Goal: Task Accomplishment & Management: Use online tool/utility

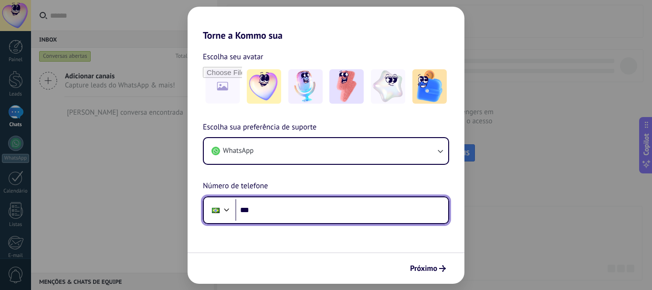
click at [359, 218] on input "***" at bounding box center [341, 210] width 213 height 22
type input "**********"
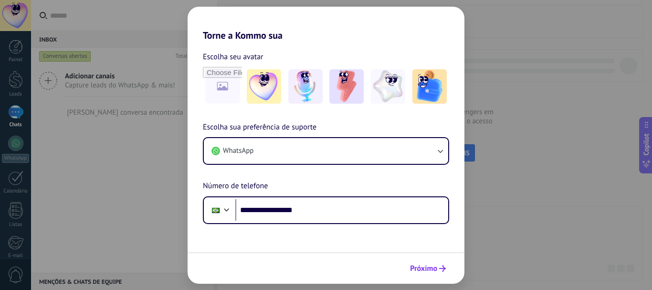
click at [414, 271] on span "Próximo" at bounding box center [423, 268] width 27 height 7
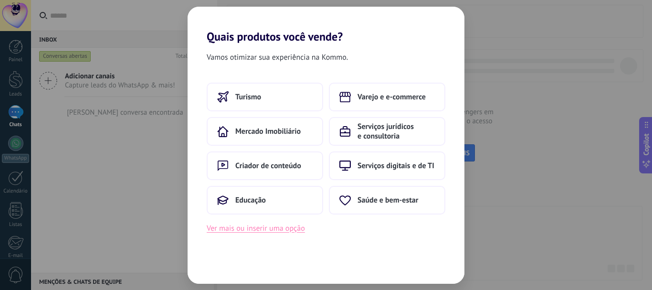
click at [289, 230] on button "Ver mais ou inserir uma opção" at bounding box center [256, 228] width 98 height 12
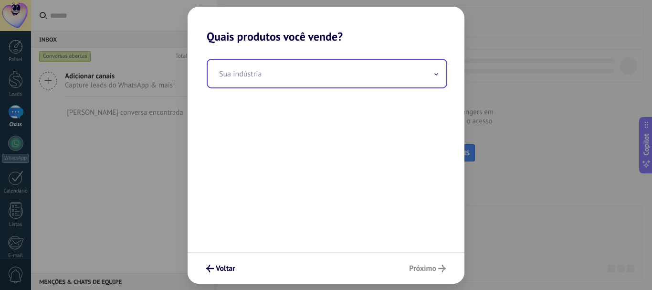
click at [426, 76] on input "text" at bounding box center [327, 74] width 239 height 28
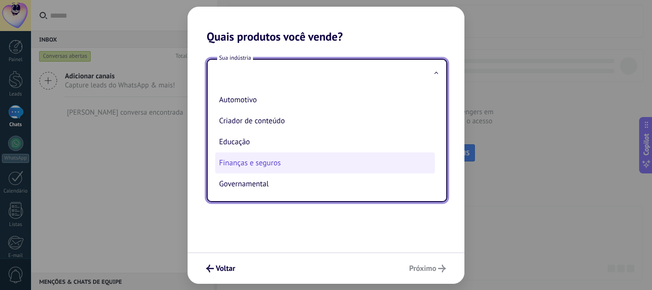
click at [282, 122] on li "Criador de conteúdo" at bounding box center [324, 120] width 219 height 21
type input "**********"
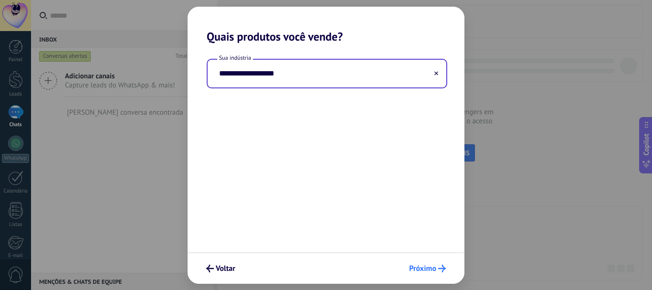
click at [439, 267] on icon "submit" at bounding box center [442, 268] width 8 height 8
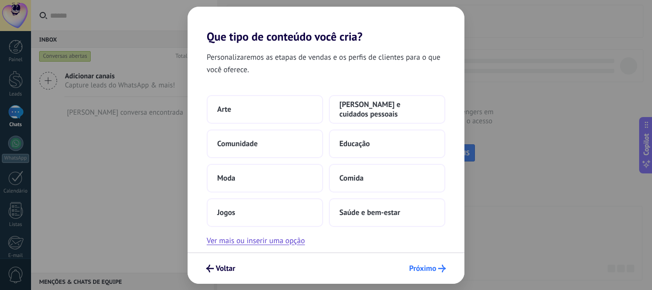
click at [426, 268] on span "Próximo" at bounding box center [422, 268] width 27 height 7
click at [425, 268] on span "Próximo" at bounding box center [422, 268] width 27 height 7
click at [256, 236] on button "Ver mais ou inserir uma opção" at bounding box center [256, 240] width 98 height 12
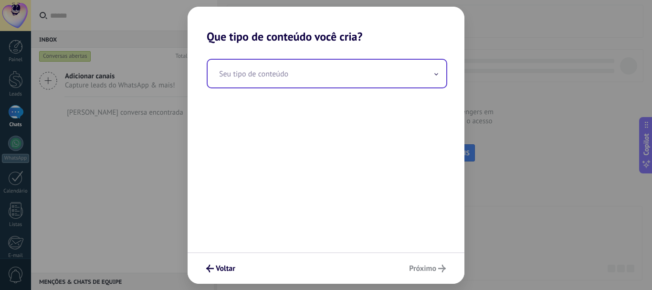
click at [394, 84] on input "text" at bounding box center [327, 74] width 239 height 28
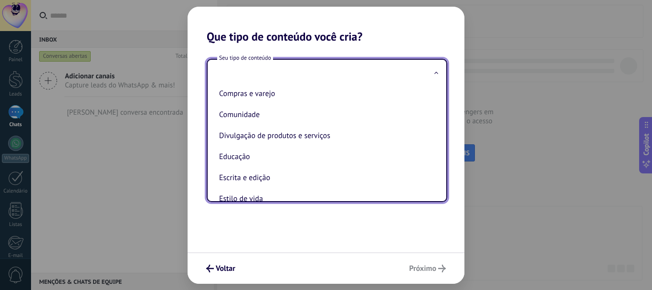
scroll to position [47, 0]
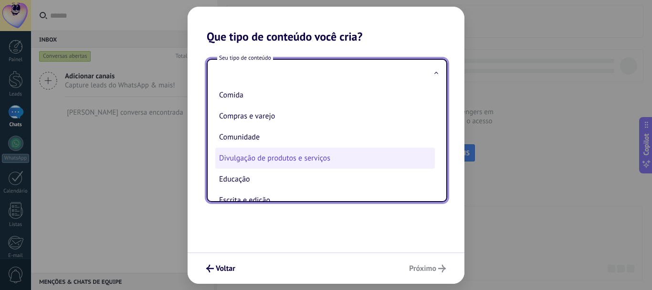
click at [260, 155] on li "Divulgação de produtos e serviços" at bounding box center [324, 157] width 219 height 21
type input "**********"
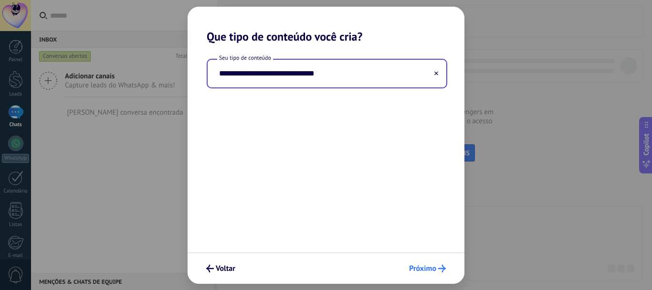
click at [422, 262] on button "Próximo" at bounding box center [427, 268] width 45 height 16
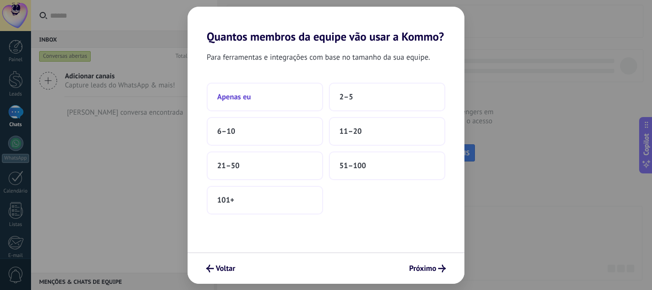
click at [291, 104] on button "Apenas eu" at bounding box center [265, 97] width 116 height 29
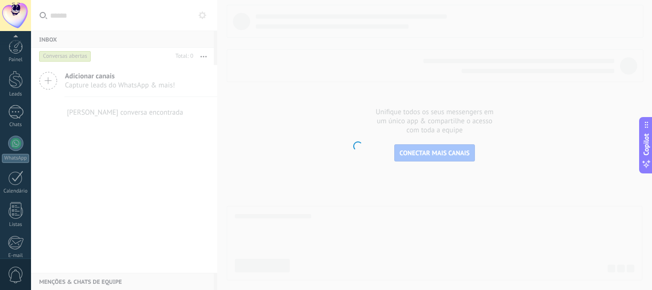
scroll to position [107, 0]
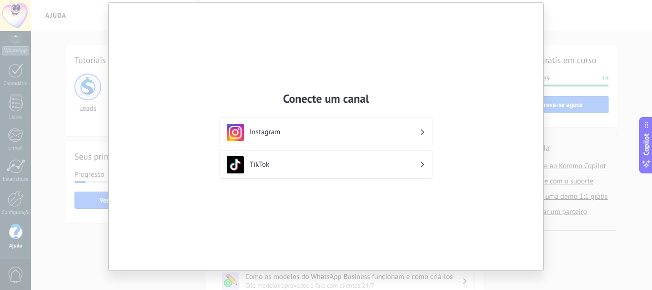
scroll to position [41, 0]
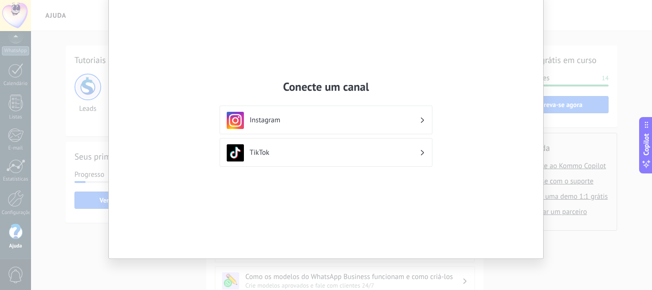
click at [575, 248] on div "Conecte um canal Instagram TikTok" at bounding box center [326, 145] width 652 height 290
click at [573, 248] on div "Conecte um canal Instagram TikTok" at bounding box center [326, 145] width 652 height 290
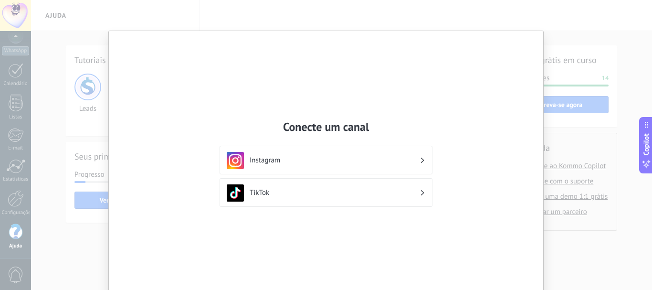
scroll to position [0, 0]
click at [228, 11] on div "Conecte um canal Instagram TikTok" at bounding box center [326, 145] width 652 height 290
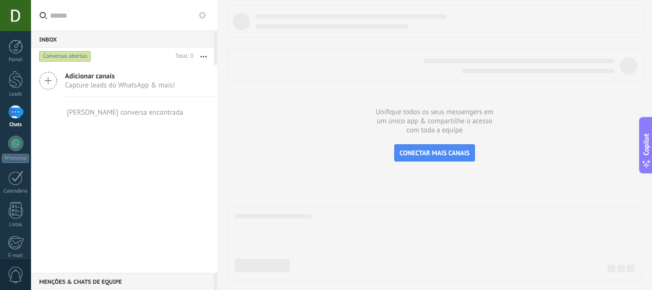
click at [268, 102] on div at bounding box center [435, 142] width 416 height 275
click at [18, 135] on div "Painel Leads Chats WhatsApp Clientes" at bounding box center [15, 203] width 31 height 326
click at [112, 84] on span "Capture leads do WhatsApp & mais!" at bounding box center [120, 85] width 110 height 9
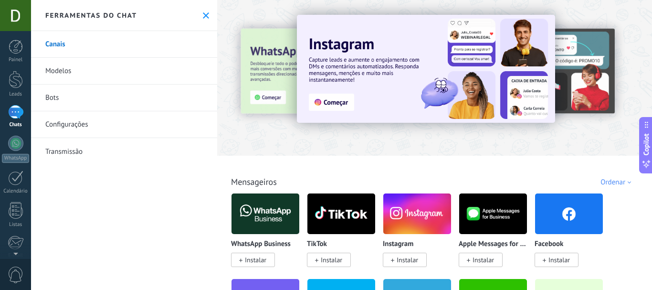
click at [548, 257] on span "Instalar" at bounding box center [558, 259] width 21 height 9
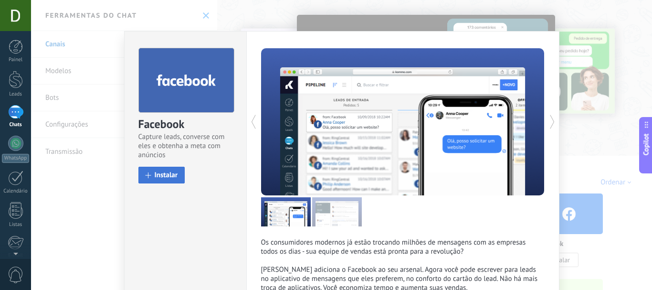
click at [162, 178] on span "Instalar" at bounding box center [166, 174] width 23 height 7
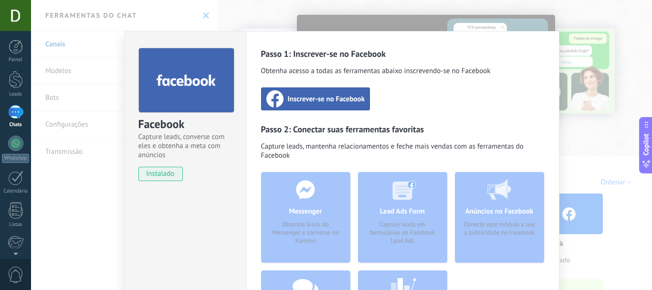
click at [319, 92] on div "Inscrever-se no Facebook" at bounding box center [315, 98] width 109 height 23
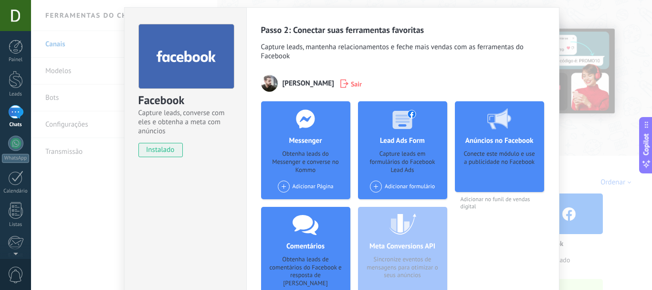
scroll to position [14, 0]
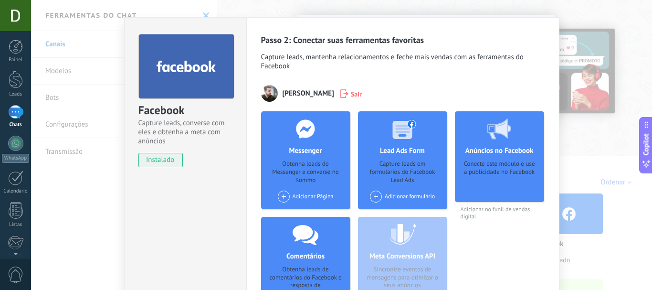
click at [374, 194] on span at bounding box center [376, 196] width 12 height 12
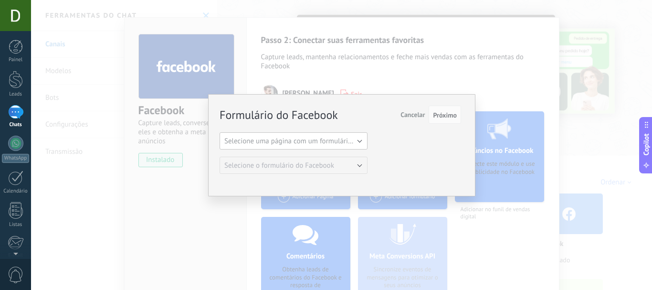
click at [363, 139] on span "Selecione uma página com um formulário do Facebook" at bounding box center [308, 140] width 168 height 9
click at [363, 139] on span "Selecione uma página com um formulário do Facebook" at bounding box center [289, 140] width 150 height 9
click at [403, 116] on span "Cancelar" at bounding box center [412, 114] width 24 height 9
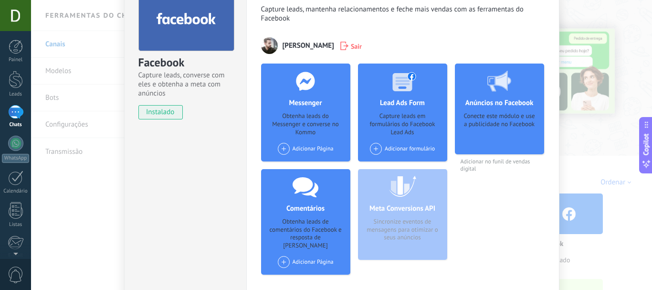
scroll to position [0, 0]
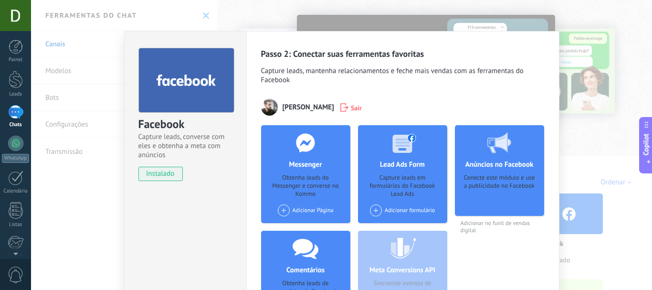
click at [281, 211] on span at bounding box center [284, 210] width 12 height 12
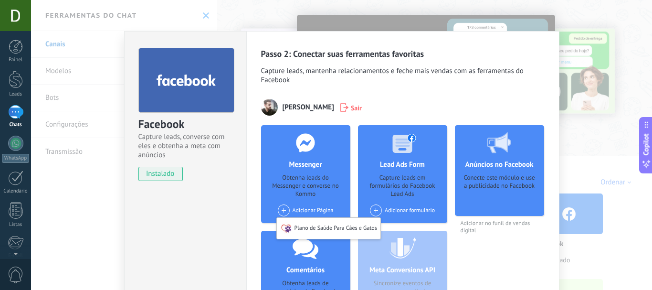
click at [281, 211] on span at bounding box center [284, 210] width 12 height 12
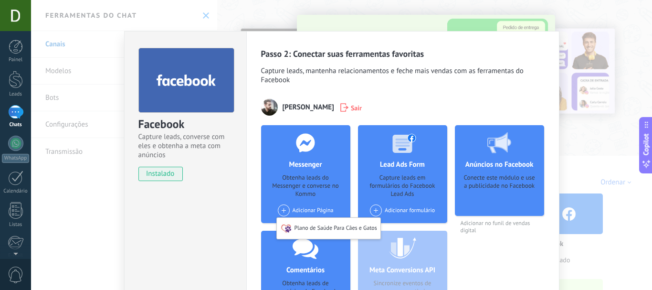
click at [275, 204] on div "Adicionar Página Plano de Saúde Para Cães e Gatos" at bounding box center [305, 213] width 63 height 19
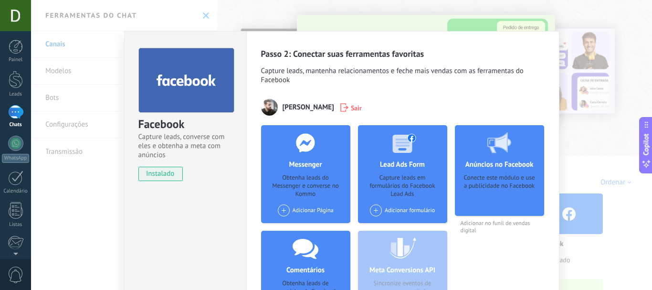
click at [156, 173] on span "instalado" at bounding box center [160, 173] width 43 height 14
click at [340, 106] on icon at bounding box center [344, 107] width 8 height 9
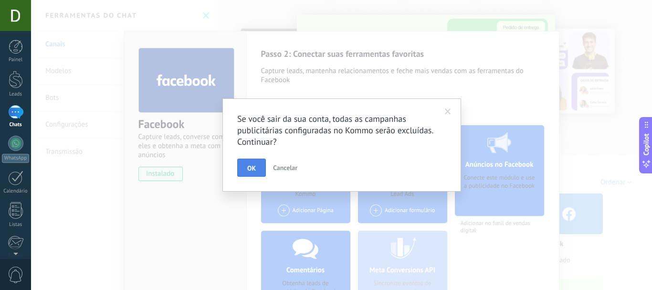
click at [243, 172] on button "OK" at bounding box center [251, 167] width 29 height 18
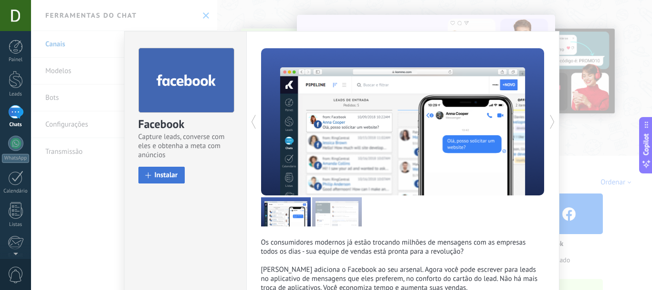
click at [165, 171] on span "Instalar" at bounding box center [166, 174] width 23 height 7
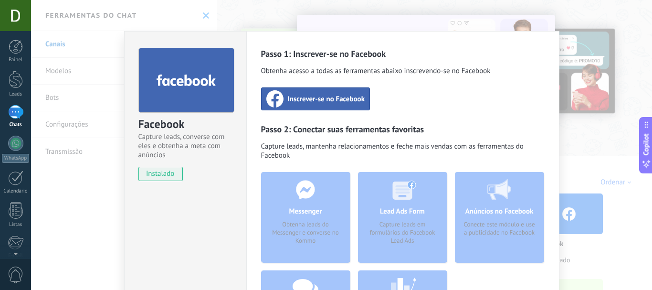
click at [324, 93] on div "Inscrever-se no Facebook" at bounding box center [315, 98] width 109 height 23
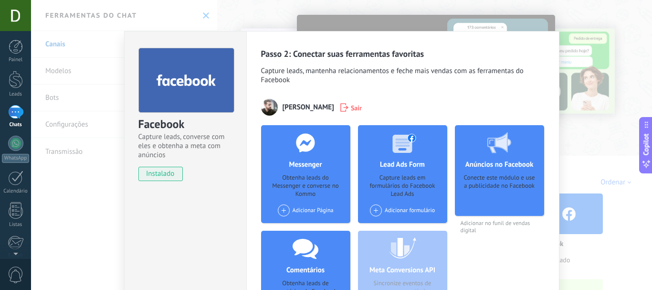
click at [340, 110] on icon at bounding box center [344, 107] width 8 height 9
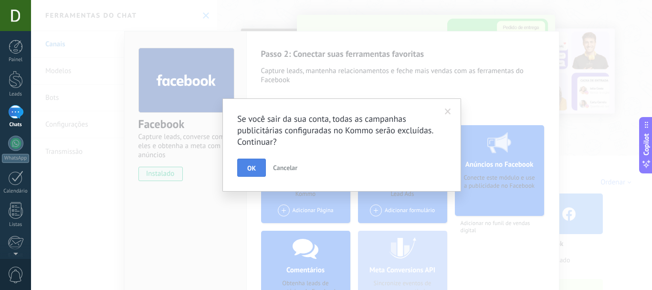
click at [253, 166] on span "OK" at bounding box center [251, 168] width 9 height 7
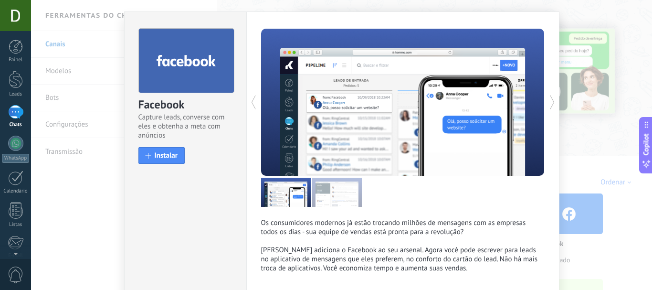
scroll to position [48, 0]
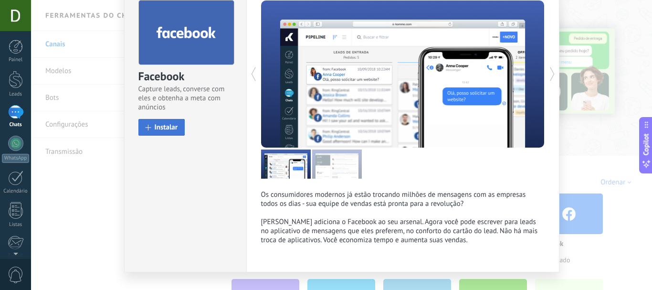
click at [168, 131] on span "Instalar" at bounding box center [166, 127] width 23 height 7
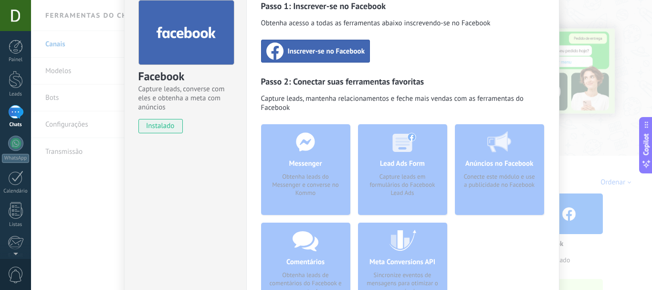
click at [300, 58] on div "Inscrever-se no Facebook" at bounding box center [315, 51] width 109 height 23
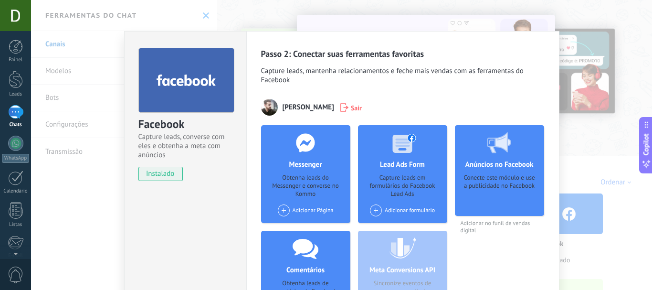
scroll to position [0, 0]
click at [389, 211] on div "Adicionar formulário" at bounding box center [402, 210] width 65 height 12
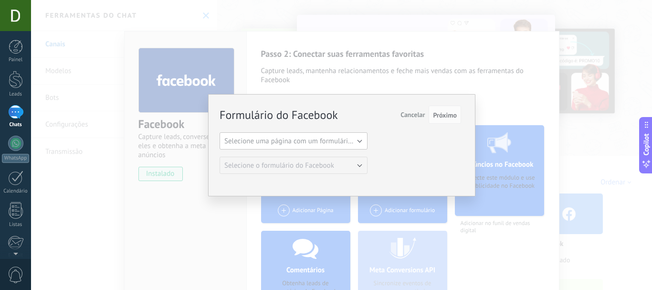
click at [342, 146] on button "Selecione uma página com um formulário do Facebook" at bounding box center [293, 140] width 148 height 17
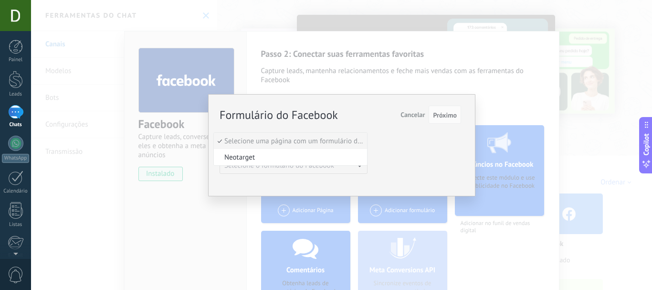
click at [319, 151] on li "Neotarget" at bounding box center [290, 157] width 153 height 16
click at [315, 164] on span "Selecione o formulário do Facebook" at bounding box center [279, 165] width 110 height 9
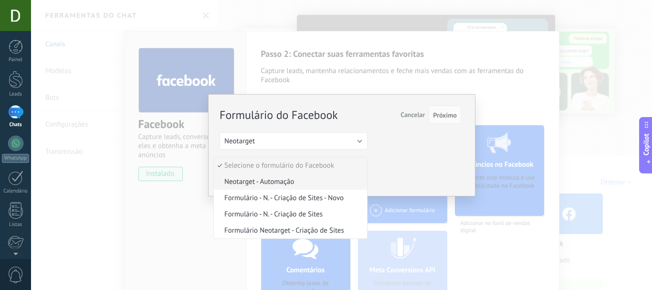
click at [299, 178] on span "Neotarget - Automação" at bounding box center [289, 181] width 150 height 9
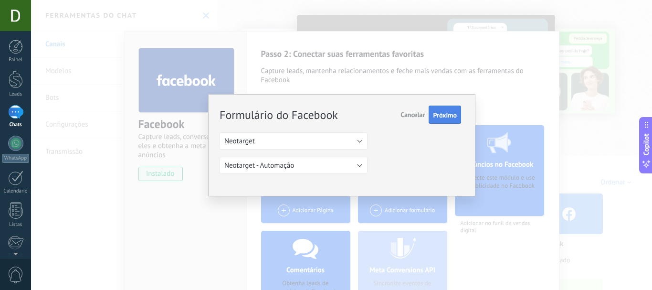
click at [448, 108] on button "Próximo" at bounding box center [444, 114] width 32 height 18
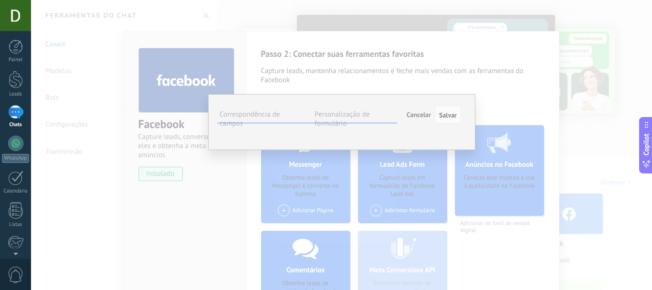
click at [0, 0] on span "Inserir um campo" at bounding box center [0, 0] width 0 height 0
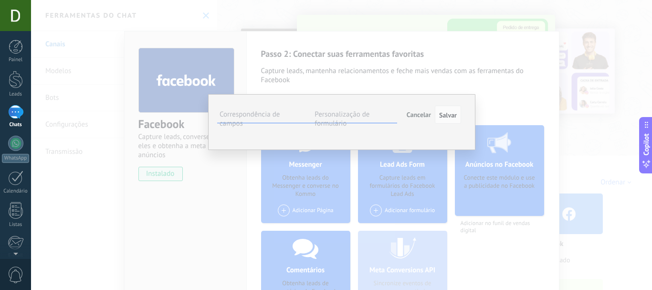
click at [0, 0] on span "Nome de contato (contato)" at bounding box center [0, 0] width 0 height 0
click at [0, 0] on button "Inserir um campo" at bounding box center [0, 0] width 0 height 0
click at [0, 0] on span "Telefone (contato)" at bounding box center [0, 0] width 0 height 0
click at [0, 0] on span "Inserir um campo" at bounding box center [0, 0] width 0 height 0
click at [0, 0] on span "E-mail (contato)" at bounding box center [0, 0] width 0 height 0
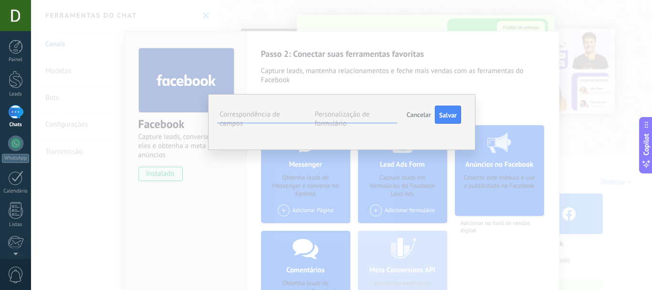
click at [347, 107] on ul "Correspondência de campos Personalização de formulário" at bounding box center [307, 114] width 180 height 17
click at [339, 113] on label "Personalização de formulário" at bounding box center [341, 119] width 55 height 18
click at [447, 114] on span "Salvar" at bounding box center [448, 115] width 18 height 7
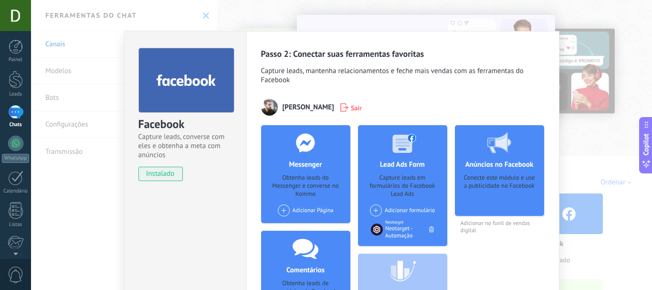
click at [590, 50] on div "Facebook Capture leads, converse com eles e obtenha a meta com anúncios instala…" at bounding box center [341, 145] width 621 height 290
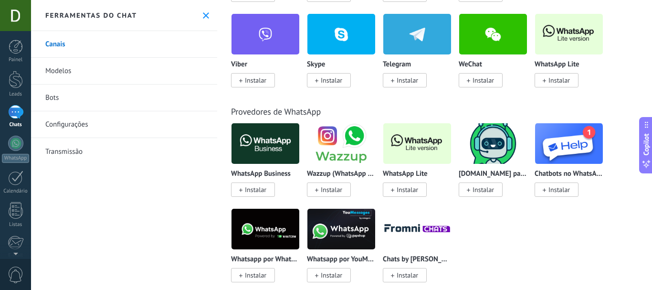
scroll to position [334, 0]
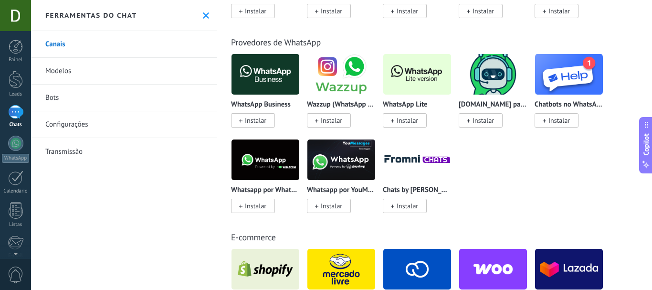
click at [79, 45] on link "Canais" at bounding box center [124, 44] width 186 height 27
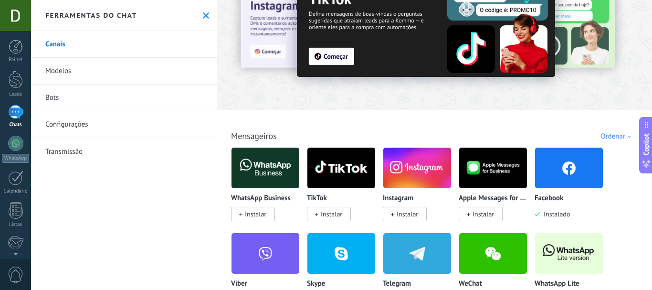
scroll to position [0, 0]
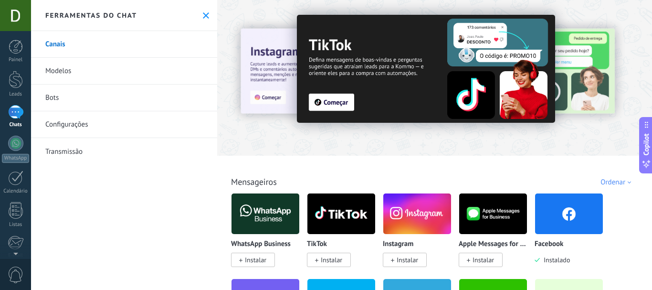
click at [85, 79] on link "Modelos" at bounding box center [124, 71] width 186 height 27
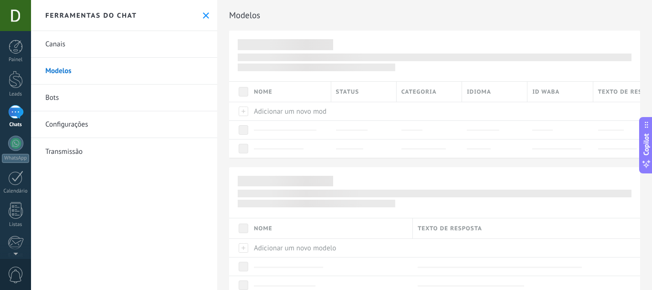
click at [70, 95] on link "Bots" at bounding box center [124, 97] width 186 height 27
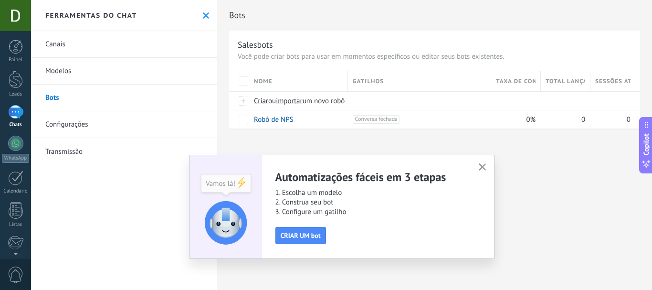
click at [484, 163] on button "button" at bounding box center [482, 167] width 12 height 13
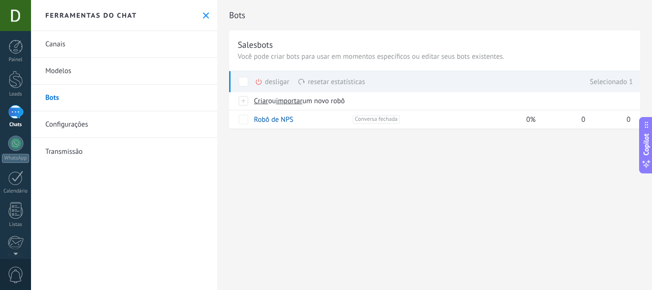
click at [251, 165] on div "Bots Salesbots Você pode criar bots para usar em momentos específicos ou editar…" at bounding box center [434, 145] width 435 height 290
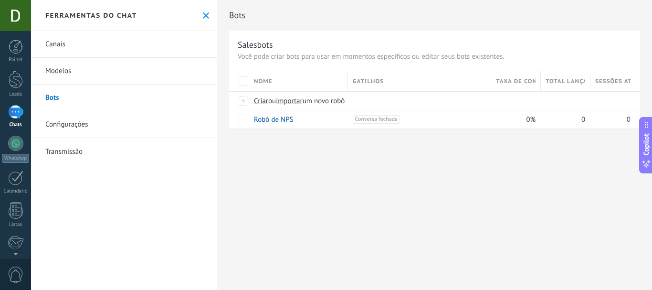
click at [153, 121] on link "Configurações" at bounding box center [124, 124] width 186 height 27
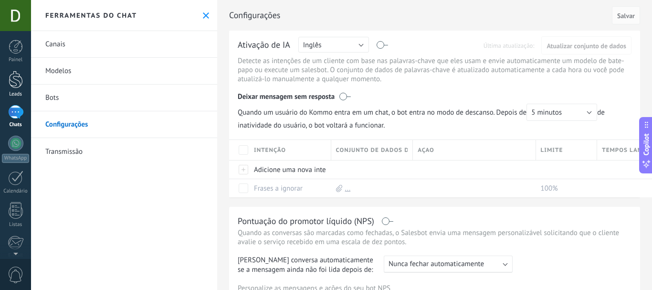
click at [7, 85] on link "Leads" at bounding box center [15, 84] width 31 height 27
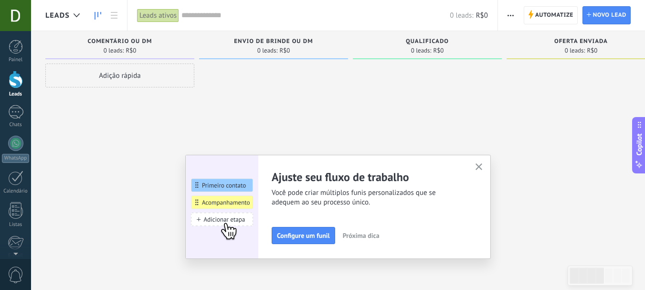
click at [478, 169] on button "button" at bounding box center [479, 167] width 12 height 13
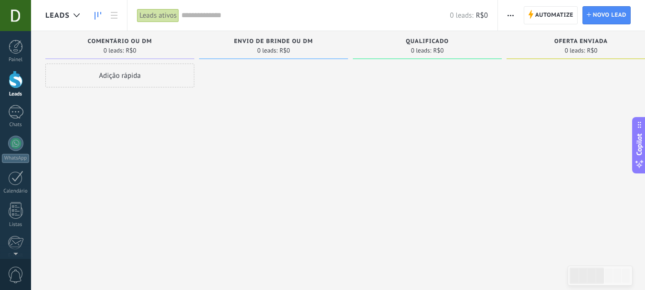
click at [100, 17] on icon at bounding box center [97, 16] width 7 height 8
click at [75, 15] on use at bounding box center [76, 15] width 6 height 4
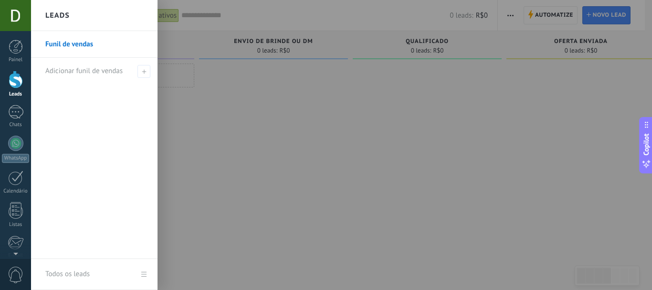
click at [352, 154] on div at bounding box center [357, 145] width 652 height 290
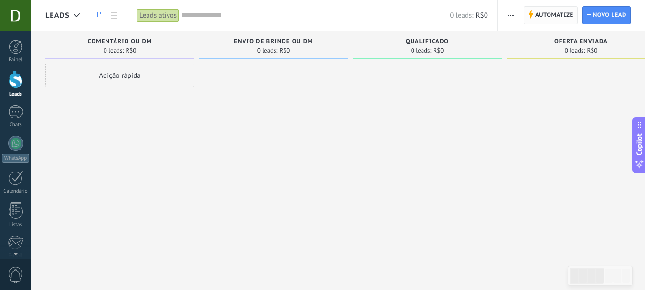
click at [560, 14] on span "Automatize" at bounding box center [554, 15] width 38 height 17
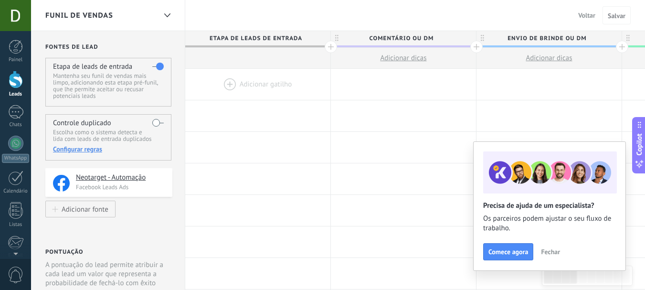
click at [556, 249] on span "Fechar" at bounding box center [550, 251] width 19 height 7
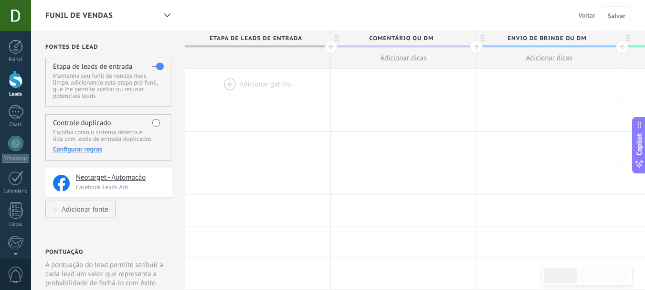
click at [403, 39] on span "Comentário ou DM" at bounding box center [401, 38] width 140 height 15
click at [403, 39] on input "**********" at bounding box center [401, 38] width 126 height 14
type input "**********"
click at [23, 149] on link "WhatsApp" at bounding box center [15, 148] width 31 height 27
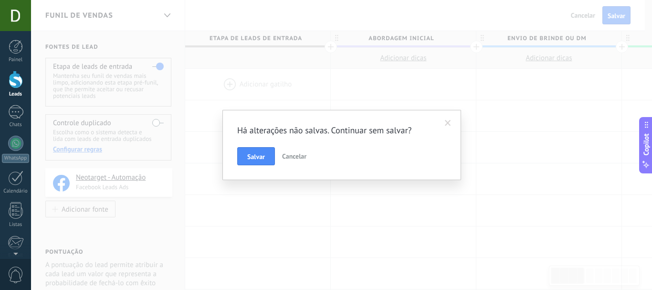
click at [293, 162] on button "Cancelar" at bounding box center [294, 156] width 32 height 18
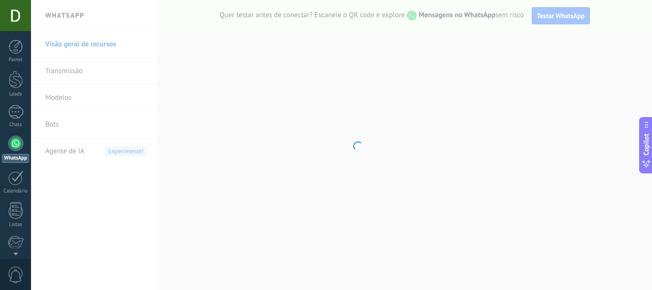
click at [8, 149] on link "WhatsApp" at bounding box center [15, 148] width 31 height 27
click at [7, 150] on link "WhatsApp" at bounding box center [15, 148] width 31 height 27
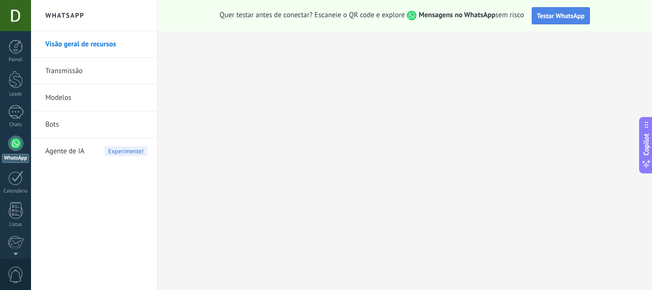
click at [588, 15] on button "Testar WhatsApp" at bounding box center [560, 15] width 58 height 17
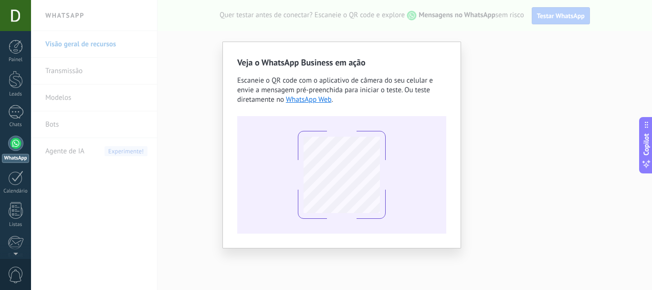
click at [488, 86] on div "Veja o WhatsApp Business em ação Escaneie o QR code com o aplicativo de câmera …" at bounding box center [341, 145] width 621 height 290
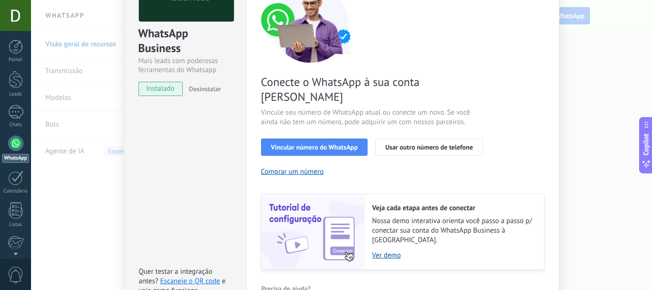
scroll to position [127, 0]
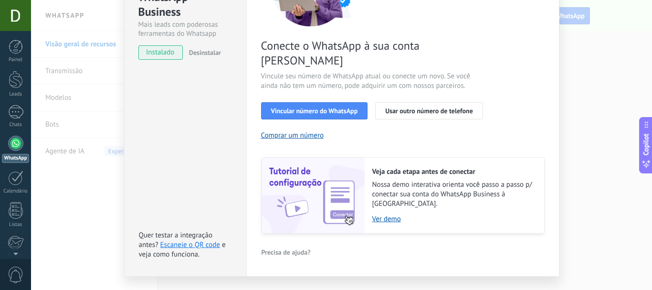
click at [608, 129] on div "WhatsApp Business Mais leads com poderosas ferramentas do Whatsapp instalado De…" at bounding box center [341, 145] width 621 height 290
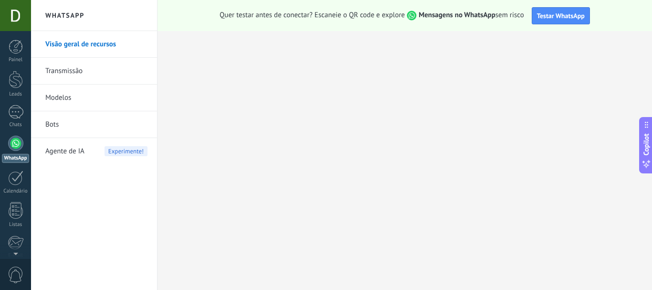
scroll to position [0, 0]
click at [101, 73] on link "Transmissão" at bounding box center [96, 71] width 102 height 27
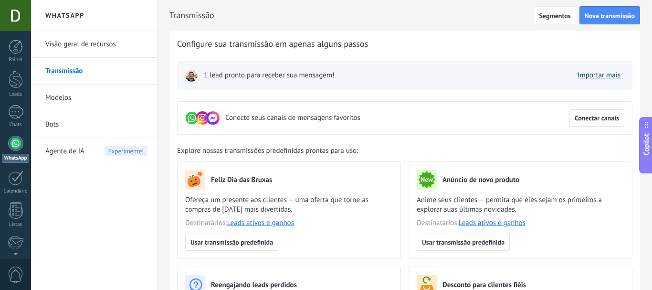
click at [590, 79] on link "Importar mais" at bounding box center [598, 75] width 43 height 9
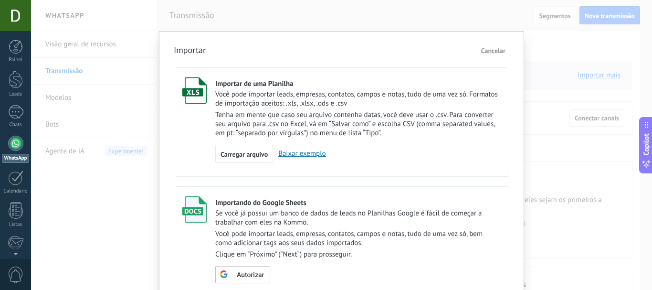
click at [489, 55] on button "Cancelar" at bounding box center [493, 50] width 32 height 14
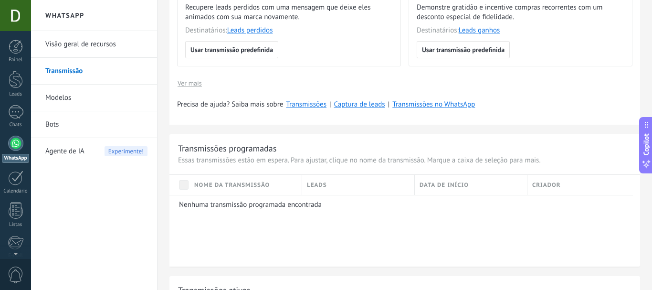
scroll to position [286, 0]
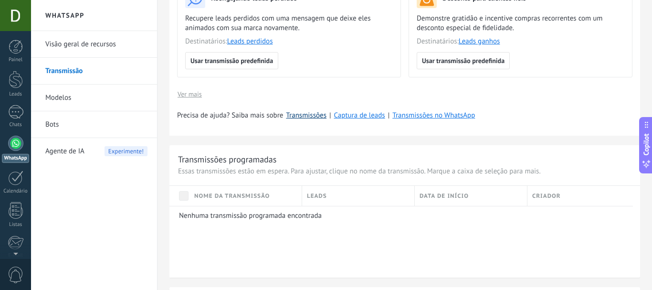
click at [309, 116] on link "Transmissões" at bounding box center [306, 115] width 41 height 9
click at [102, 41] on link "Visão geral de recursos" at bounding box center [96, 44] width 102 height 27
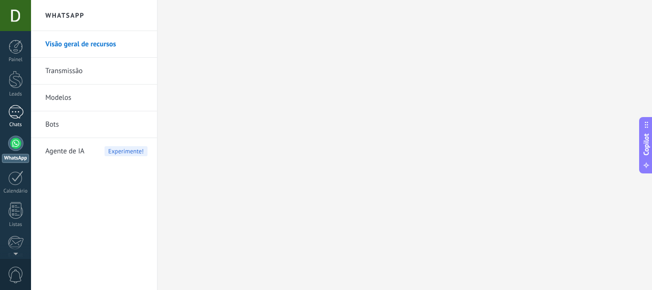
click at [20, 106] on div "1" at bounding box center [15, 112] width 15 height 14
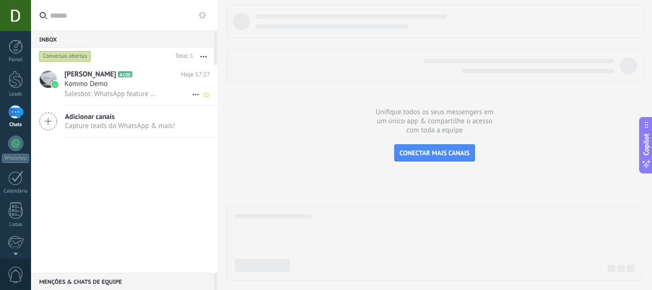
click at [110, 92] on span "Salesbot: WhatsApp feature menu Desbloqueie mensagens aprimoradas no WhatsApp! …" at bounding box center [110, 93] width 93 height 9
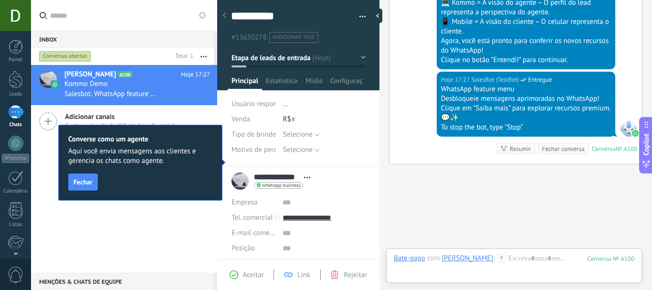
scroll to position [465, 0]
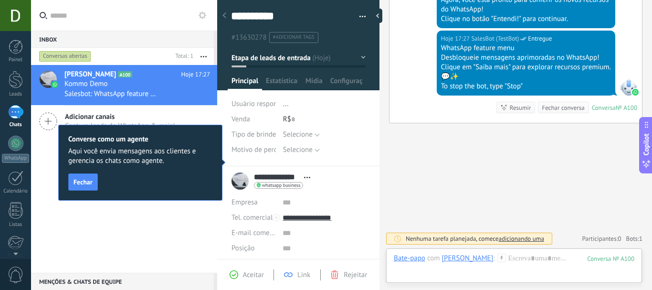
click at [101, 23] on input "text" at bounding box center [129, 15] width 159 height 31
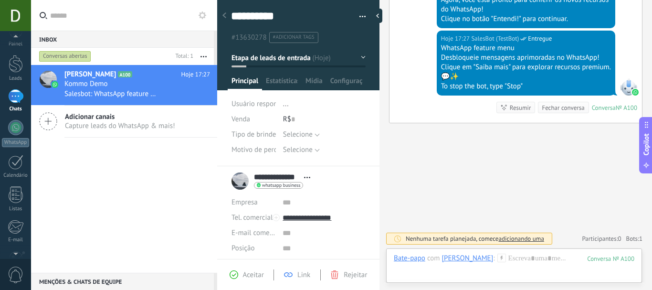
scroll to position [7, 0]
click at [17, 19] on div at bounding box center [15, 15] width 31 height 31
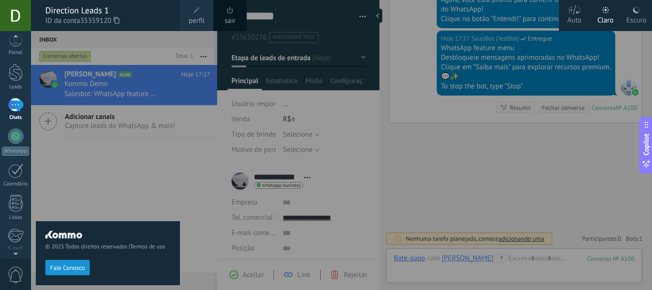
click at [17, 19] on div at bounding box center [15, 15] width 31 height 31
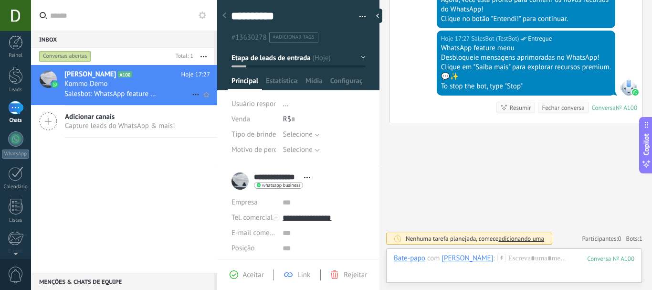
scroll to position [0, 0]
click at [19, 146] on div at bounding box center [15, 142] width 15 height 15
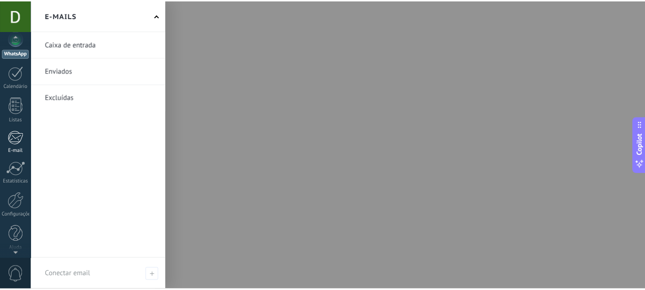
scroll to position [107, 0]
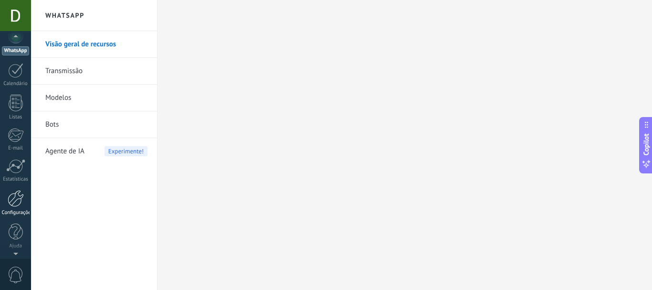
click at [16, 198] on div at bounding box center [16, 198] width 16 height 17
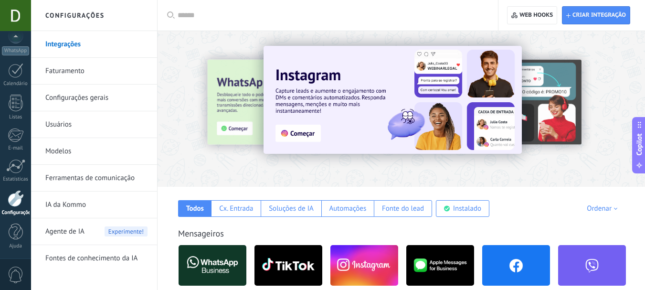
scroll to position [143, 0]
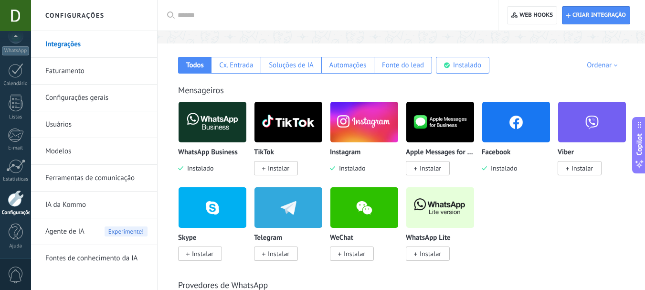
click at [202, 124] on img at bounding box center [212, 122] width 68 height 46
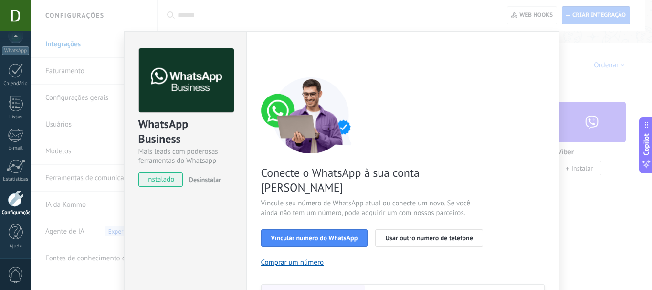
click at [206, 179] on span "Desinstalar" at bounding box center [205, 179] width 32 height 9
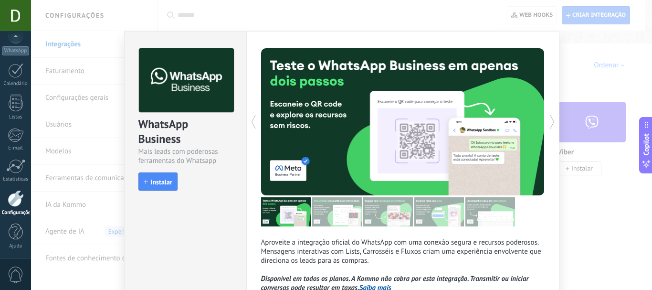
click at [574, 83] on div "WhatsApp Business Mais leads com poderosas ferramentas do Whatsapp install Inst…" at bounding box center [341, 145] width 621 height 290
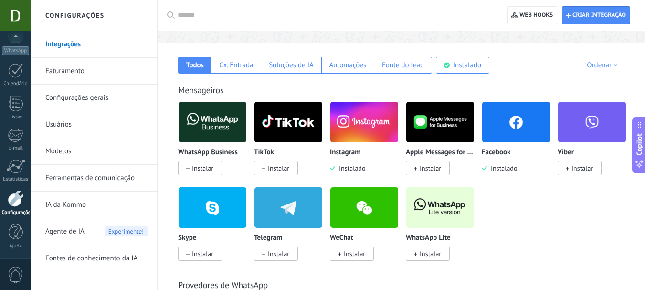
drag, startPoint x: 501, startPoint y: 210, endPoint x: 461, endPoint y: 209, distance: 39.6
click at [461, 209] on div "WhatsApp Business Instalar TikTok Instalar Instagram Instalado Apple Messages f…" at bounding box center [406, 186] width 456 height 171
click at [379, 130] on img at bounding box center [364, 122] width 68 height 46
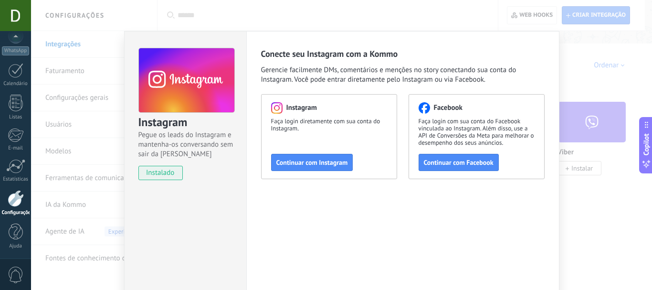
click at [577, 57] on div "Instagram Pegue os leads do Instagram e mantenha-os conversando sem sair da Kom…" at bounding box center [341, 145] width 621 height 290
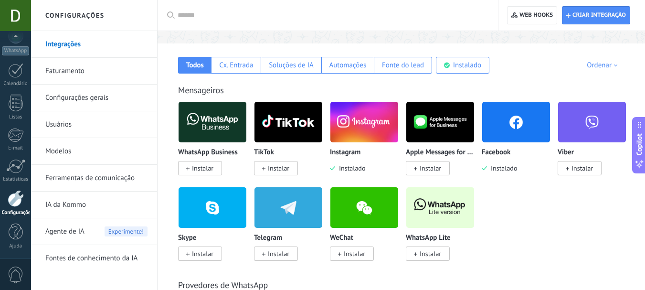
click at [503, 141] on img at bounding box center [516, 122] width 68 height 46
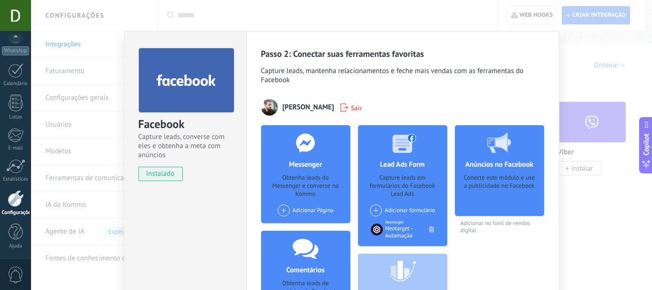
click at [351, 109] on span "Sair" at bounding box center [356, 108] width 11 height 10
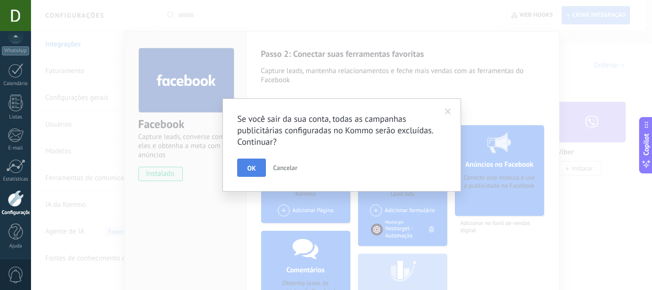
click at [244, 167] on button "OK" at bounding box center [251, 167] width 29 height 18
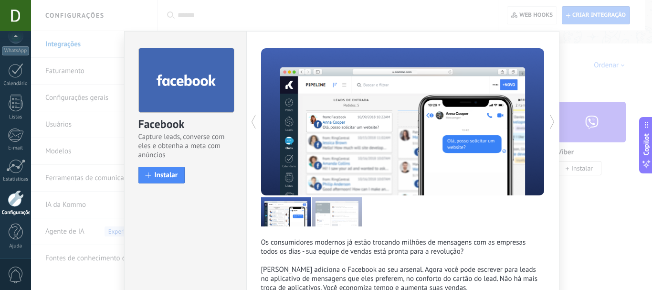
click at [243, 164] on div "Facebook Capture leads, converse com eles e obtenha a meta com anúncios install…" at bounding box center [186, 110] width 122 height 159
click at [13, 200] on div at bounding box center [16, 198] width 16 height 17
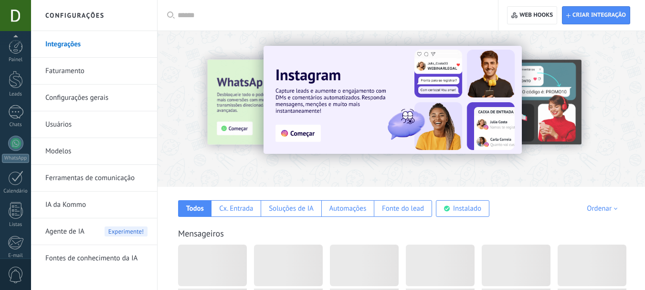
click at [77, 183] on link "Ferramentas de comunicação" at bounding box center [96, 178] width 102 height 27
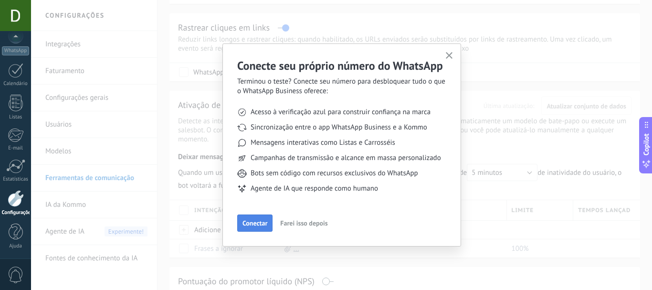
click at [264, 220] on span "Conectar" at bounding box center [254, 222] width 25 height 7
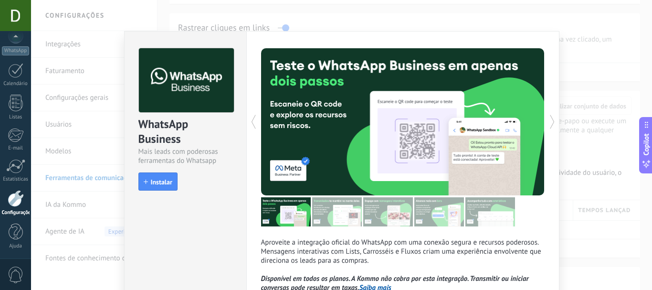
scroll to position [48, 0]
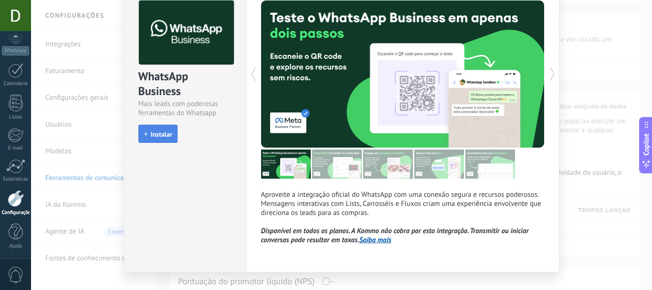
click at [173, 135] on button "Instalar" at bounding box center [157, 134] width 39 height 18
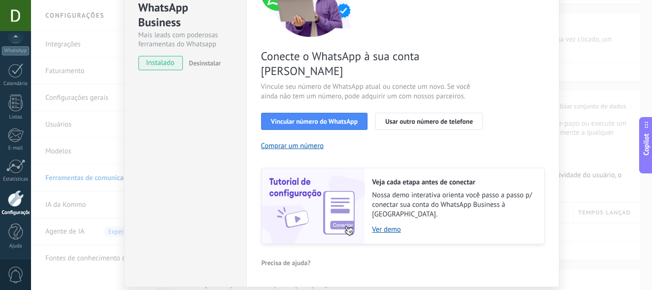
scroll to position [127, 0]
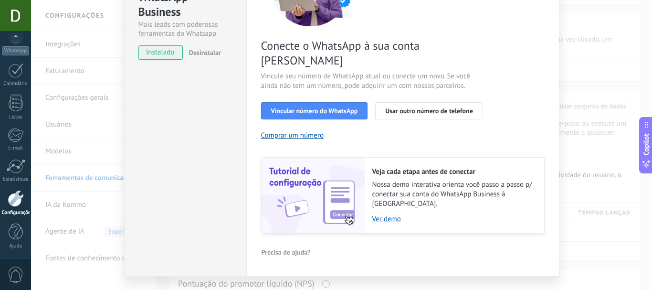
click at [217, 54] on span "Desinstalar" at bounding box center [205, 52] width 32 height 9
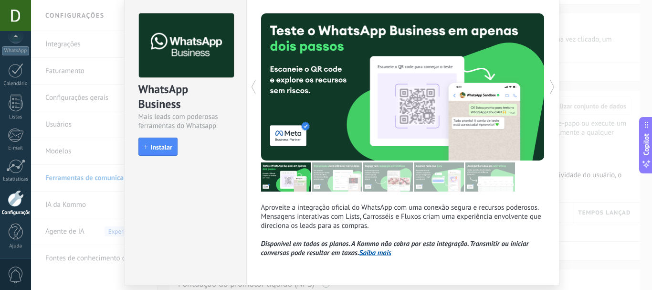
scroll to position [18, 0]
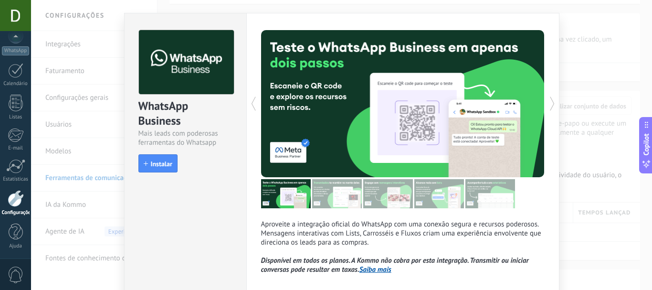
click at [549, 106] on icon at bounding box center [552, 103] width 10 height 19
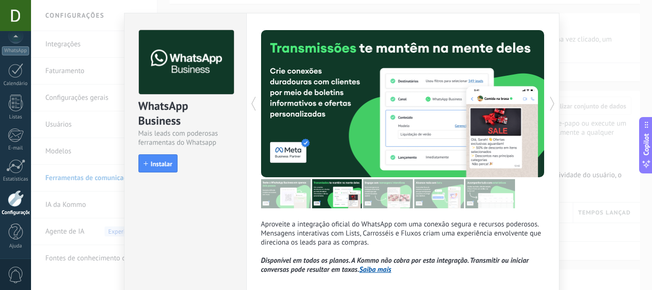
click at [549, 106] on icon at bounding box center [552, 103] width 10 height 19
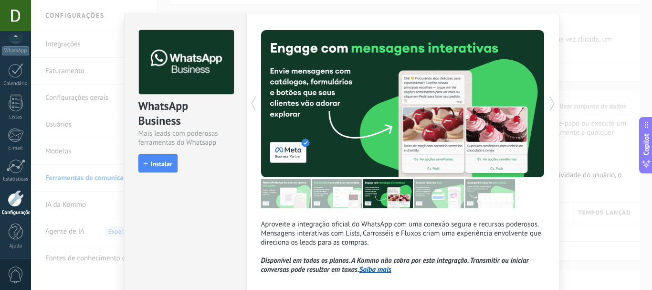
click at [549, 106] on icon at bounding box center [552, 103] width 10 height 19
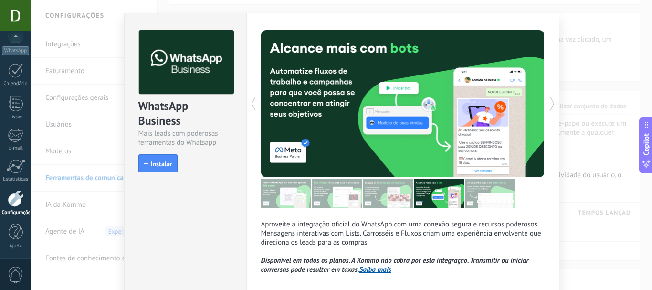
click at [547, 106] on icon at bounding box center [552, 103] width 10 height 19
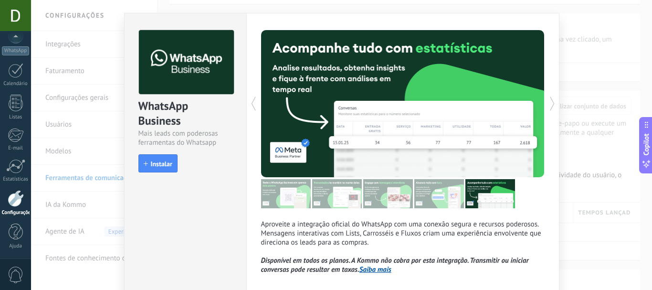
click at [547, 106] on icon at bounding box center [552, 103] width 10 height 19
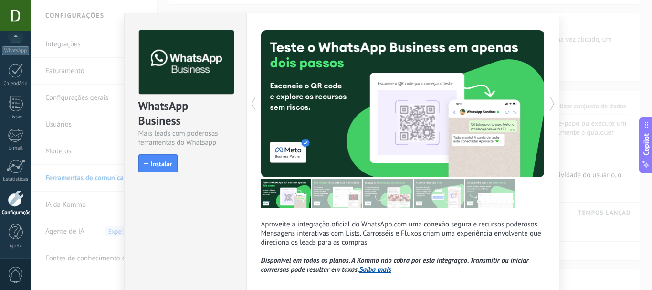
click at [562, 60] on div "WhatsApp Business Mais leads com poderosas ferramentas do Whatsapp install Inst…" at bounding box center [341, 145] width 621 height 290
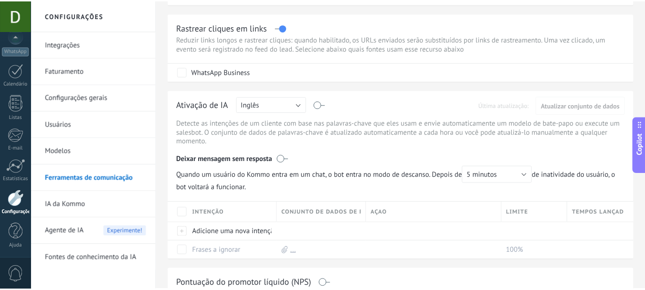
scroll to position [0, 0]
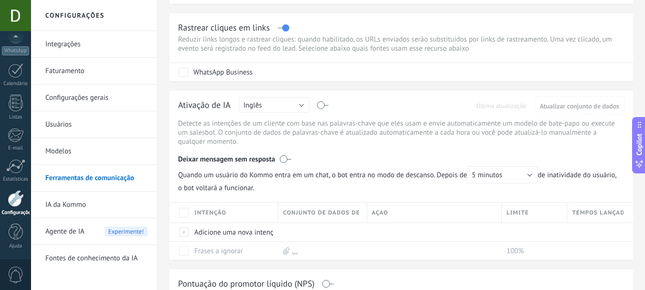
click at [107, 183] on link "Ferramentas de comunicação" at bounding box center [96, 178] width 102 height 27
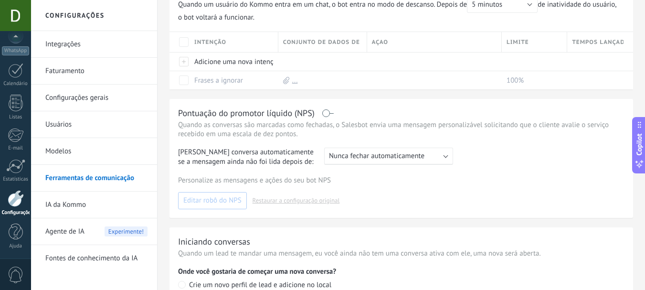
scroll to position [311, 0]
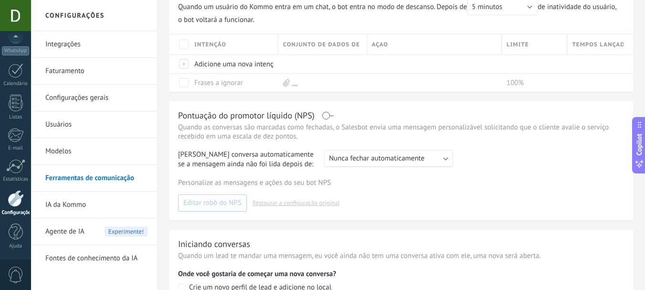
click at [96, 47] on link "Integrações" at bounding box center [96, 44] width 102 height 27
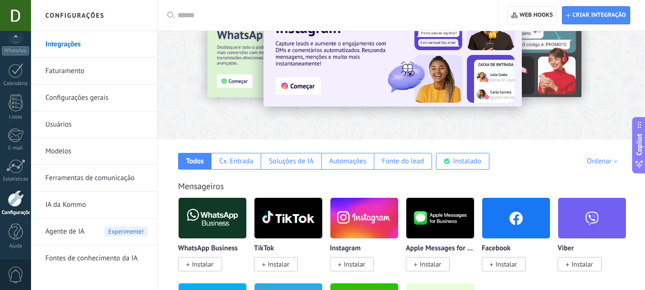
scroll to position [143, 0]
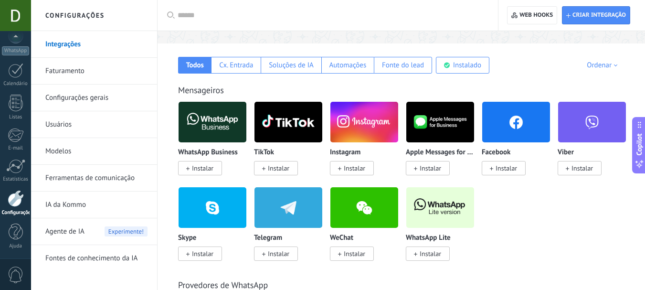
click at [100, 169] on link "Ferramentas de comunicação" at bounding box center [96, 178] width 102 height 27
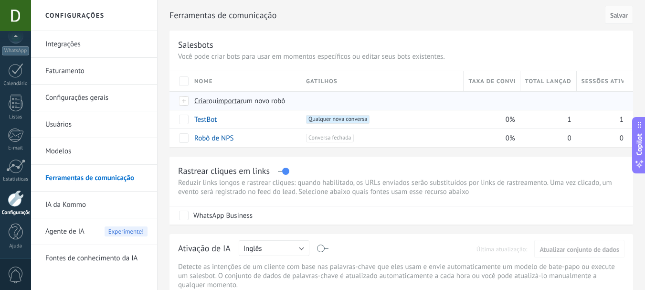
click at [203, 99] on span "Criar" at bounding box center [201, 100] width 14 height 9
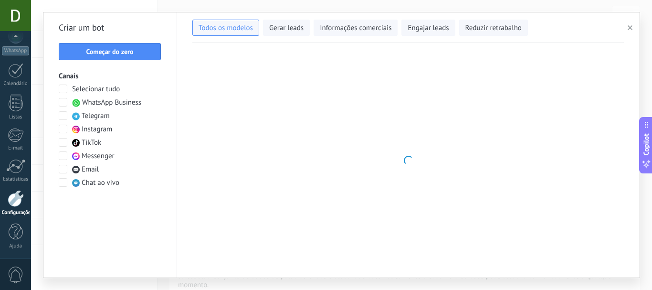
type input "**********"
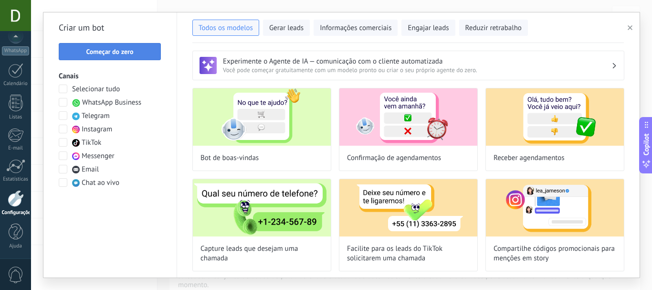
click at [156, 47] on button "Começar do zero" at bounding box center [110, 51] width 102 height 17
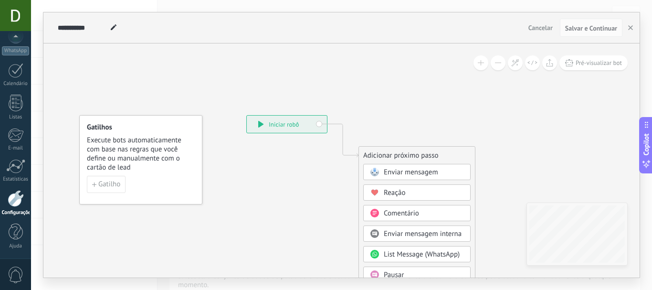
click at [399, 174] on span "Enviar mensagem" at bounding box center [411, 171] width 54 height 9
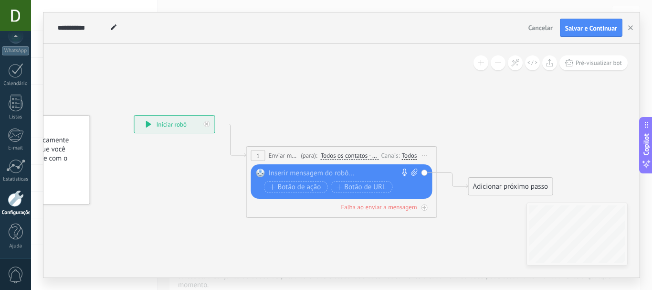
click at [488, 181] on div "Adicionar próximo passo" at bounding box center [510, 186] width 84 height 16
click at [490, 181] on div "Adicionar próximo passo" at bounding box center [512, 185] width 84 height 16
click at [494, 260] on span at bounding box center [485, 264] width 19 height 8
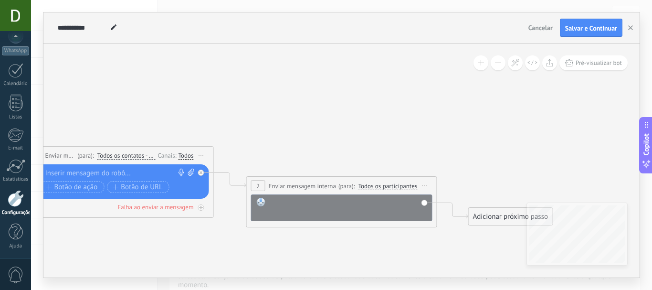
click at [325, 198] on div at bounding box center [348, 207] width 158 height 19
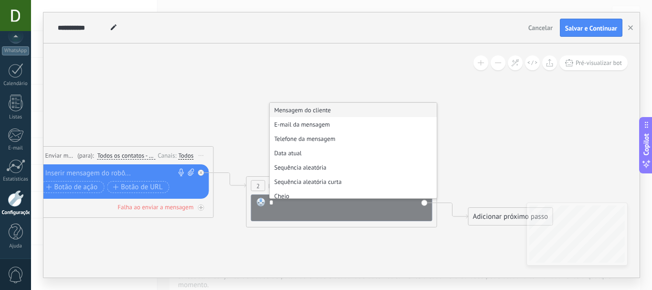
click at [324, 110] on li "Mensagem do cliente" at bounding box center [353, 110] width 167 height 14
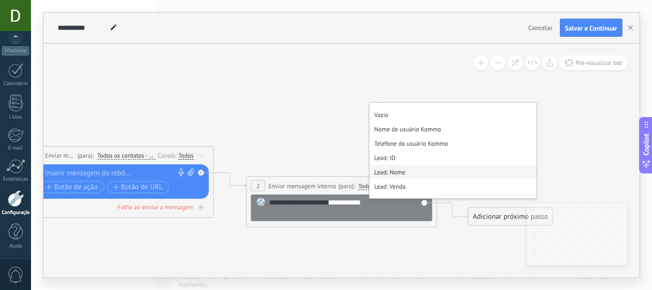
scroll to position [143, 0]
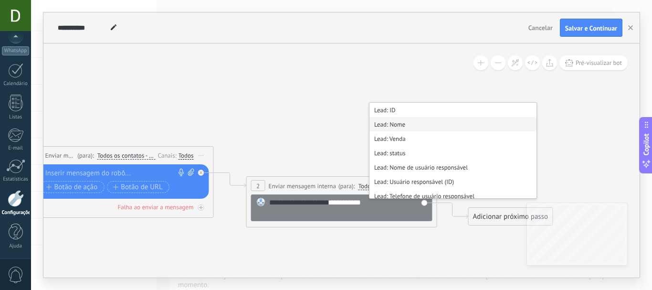
click at [414, 126] on li "Lead: Nome" at bounding box center [452, 124] width 167 height 14
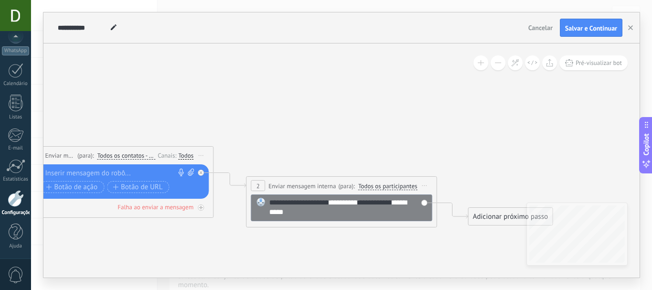
click at [352, 163] on body ".abecls-1,.abecls-2{fill-rule:evenodd}.abecls-2{fill:#fff} .abhcls-1{fill:none}…" at bounding box center [326, 145] width 652 height 290
click at [331, 212] on div "**********" at bounding box center [348, 207] width 158 height 19
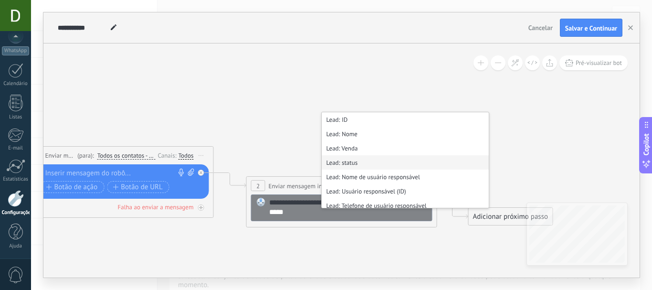
click at [366, 164] on li "Lead: status" at bounding box center [405, 162] width 167 height 14
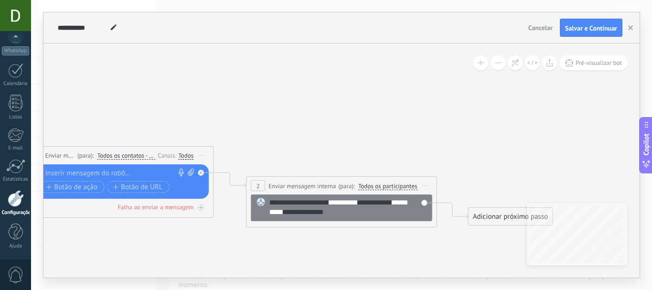
click at [270, 205] on span "**********" at bounding box center [299, 201] width 60 height 7
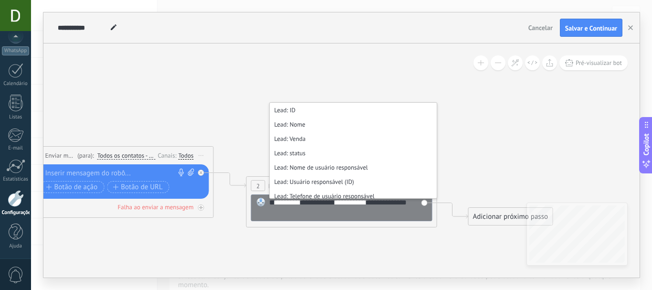
click at [308, 210] on div "**********" at bounding box center [348, 207] width 158 height 19
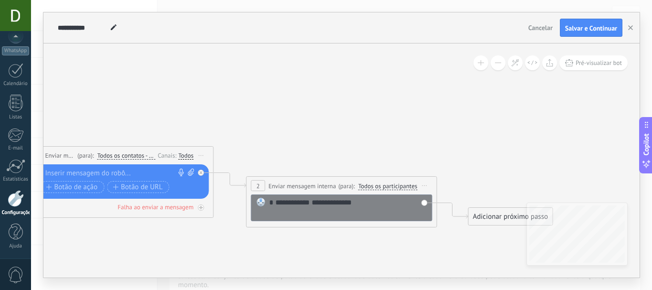
click at [352, 200] on span "**********" at bounding box center [332, 201] width 40 height 7
click at [344, 149] on icon at bounding box center [215, 170] width 1086 height 589
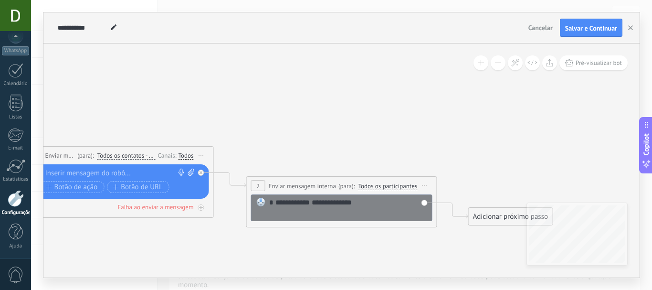
click at [359, 198] on div "**********" at bounding box center [348, 207] width 158 height 19
drag, startPoint x: 360, startPoint y: 199, endPoint x: 263, endPoint y: 199, distance: 97.3
click at [263, 199] on div "**********" at bounding box center [341, 207] width 181 height 27
click at [279, 99] on icon at bounding box center [215, 170] width 1086 height 589
click at [350, 205] on div at bounding box center [348, 207] width 158 height 19
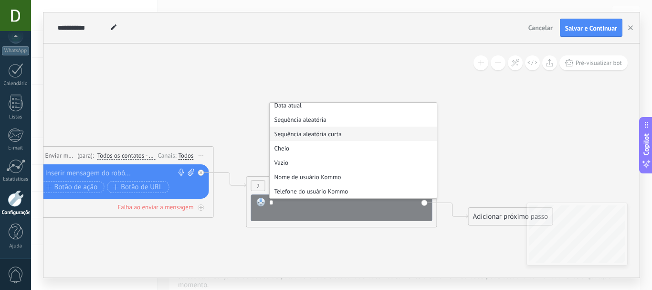
scroll to position [95, 0]
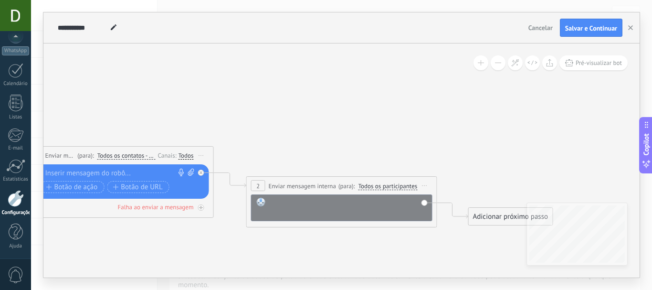
click at [357, 123] on icon at bounding box center [215, 170] width 1086 height 589
click at [528, 30] on span "Cancelar" at bounding box center [540, 27] width 24 height 9
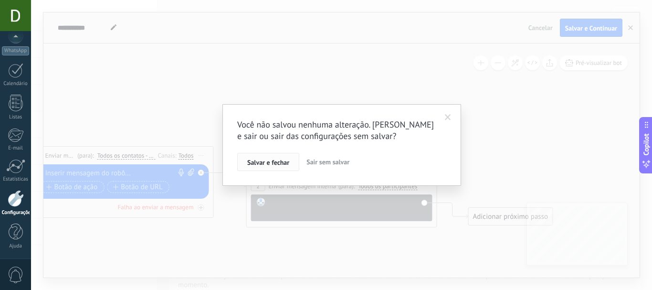
click at [289, 163] on span "Salvar e fechar" at bounding box center [268, 162] width 42 height 7
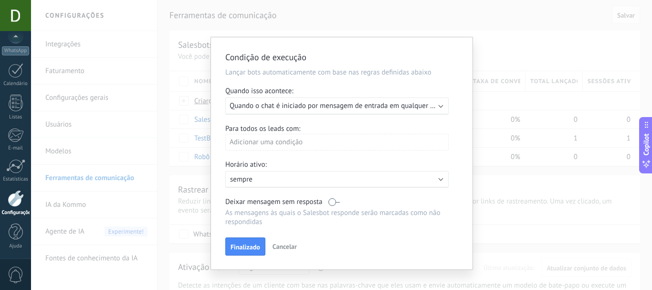
click at [15, 271] on span "0" at bounding box center [16, 274] width 16 height 17
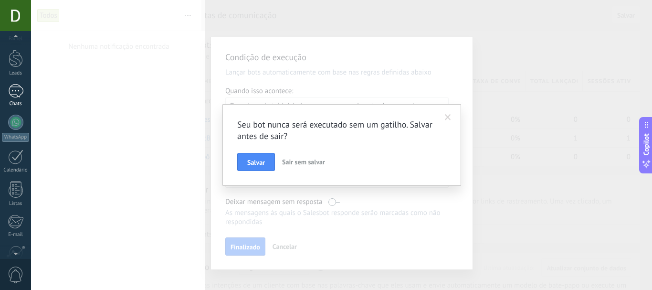
scroll to position [0, 0]
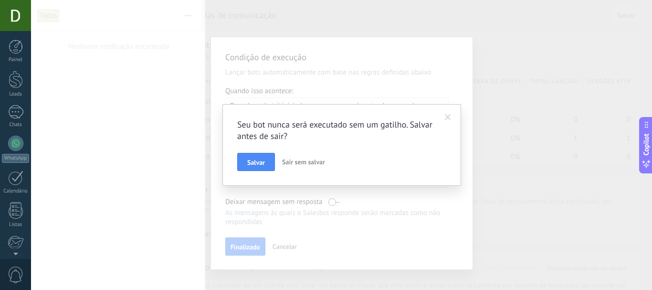
click at [18, 16] on div at bounding box center [15, 15] width 31 height 31
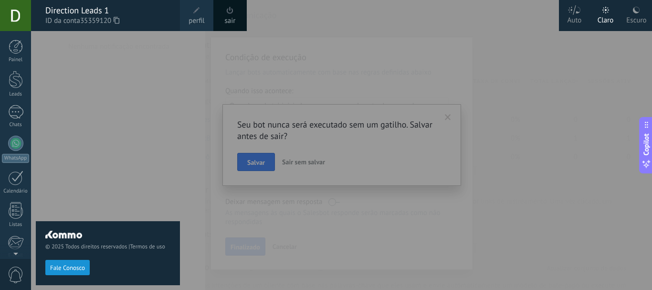
click at [224, 13] on div "sair" at bounding box center [229, 15] width 33 height 31
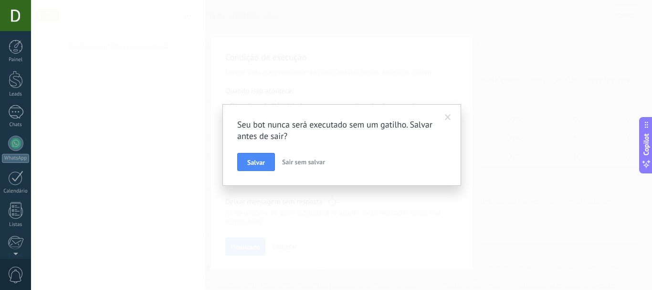
scroll to position [107, 0]
